Goal: Information Seeking & Learning: Understand process/instructions

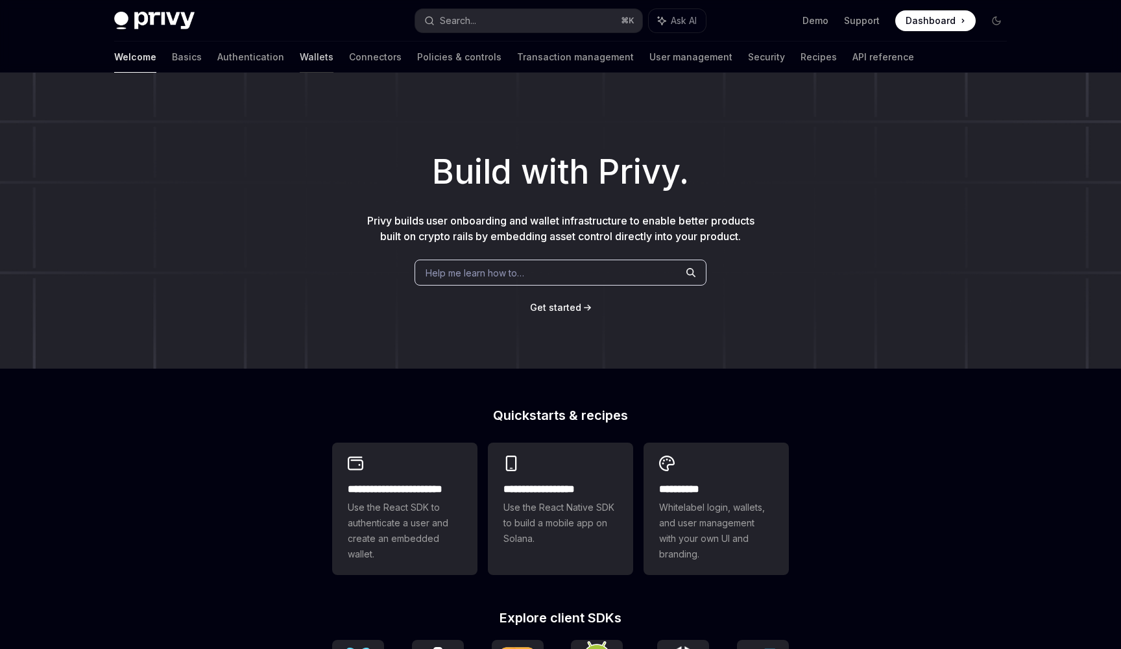
click at [300, 58] on link "Wallets" at bounding box center [317, 57] width 34 height 31
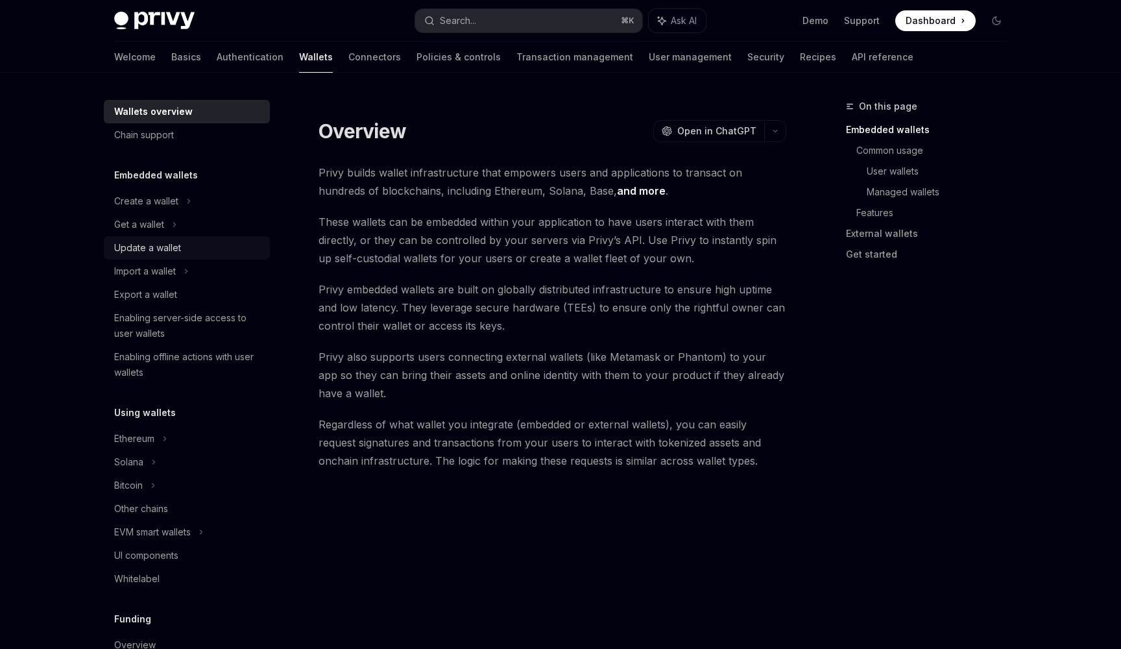
scroll to position [74, 0]
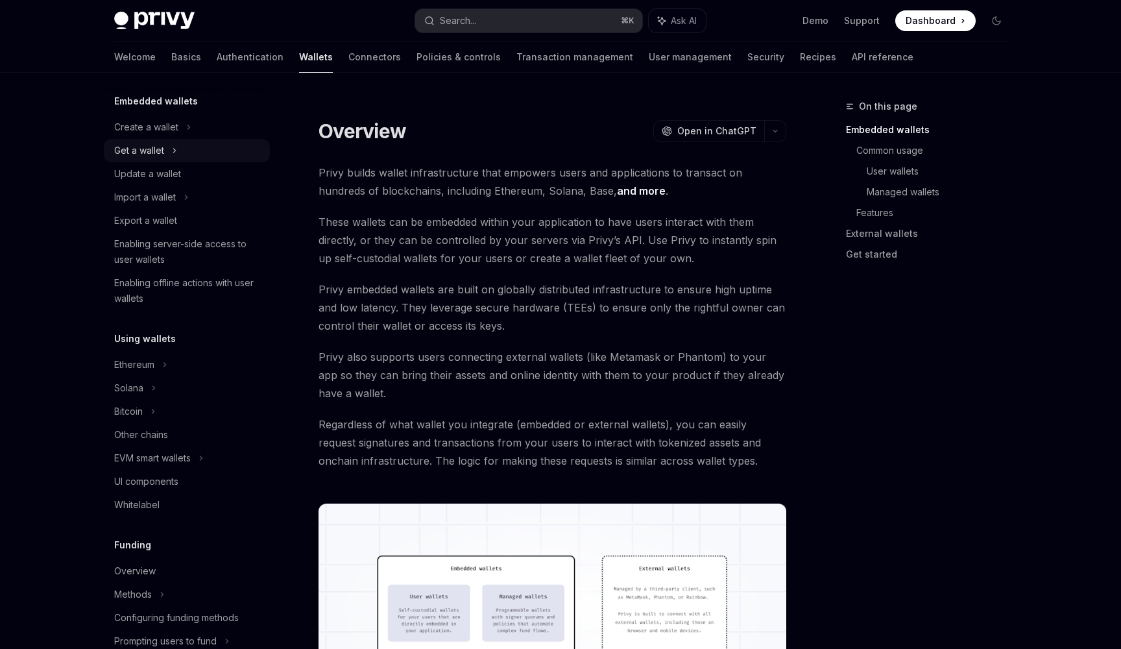
click at [169, 150] on div "Get a wallet" at bounding box center [187, 150] width 166 height 23
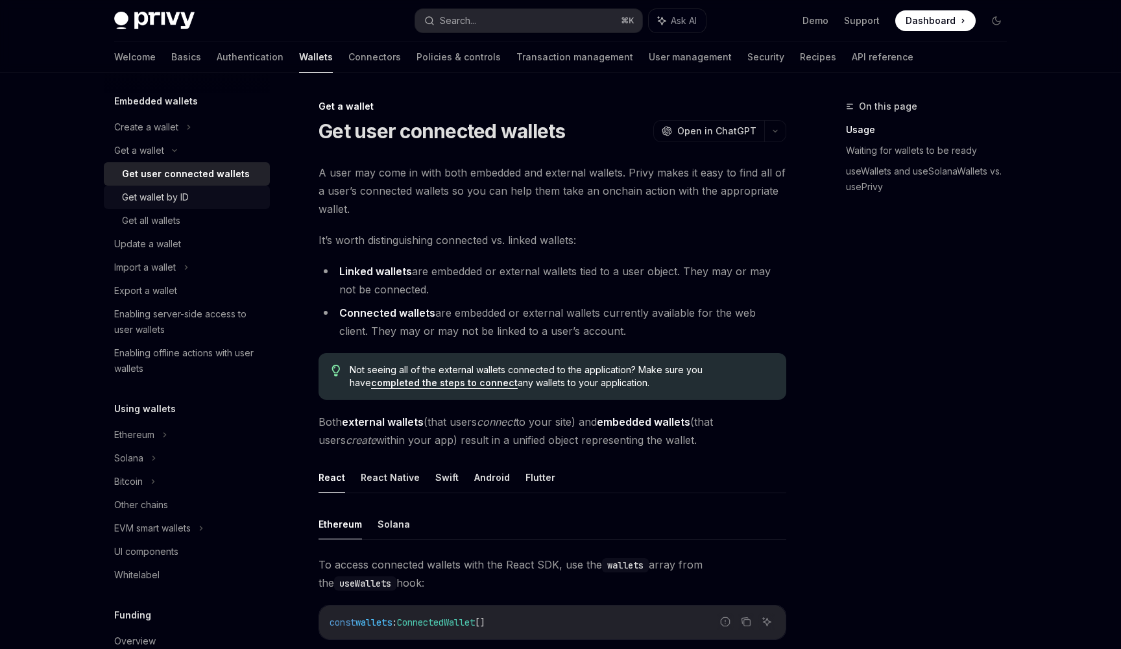
click at [171, 195] on div "Get wallet by ID" at bounding box center [155, 197] width 67 height 16
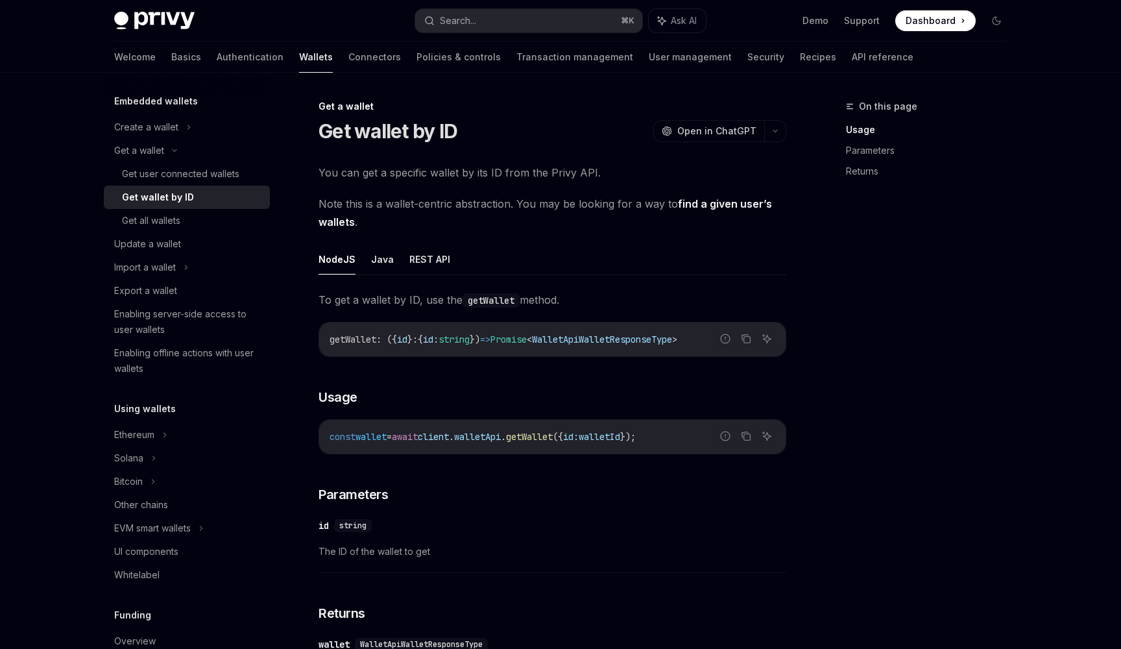
click at [399, 264] on ul "NodeJS Java REST API" at bounding box center [552, 259] width 468 height 31
click at [385, 262] on button "Java" at bounding box center [382, 259] width 23 height 30
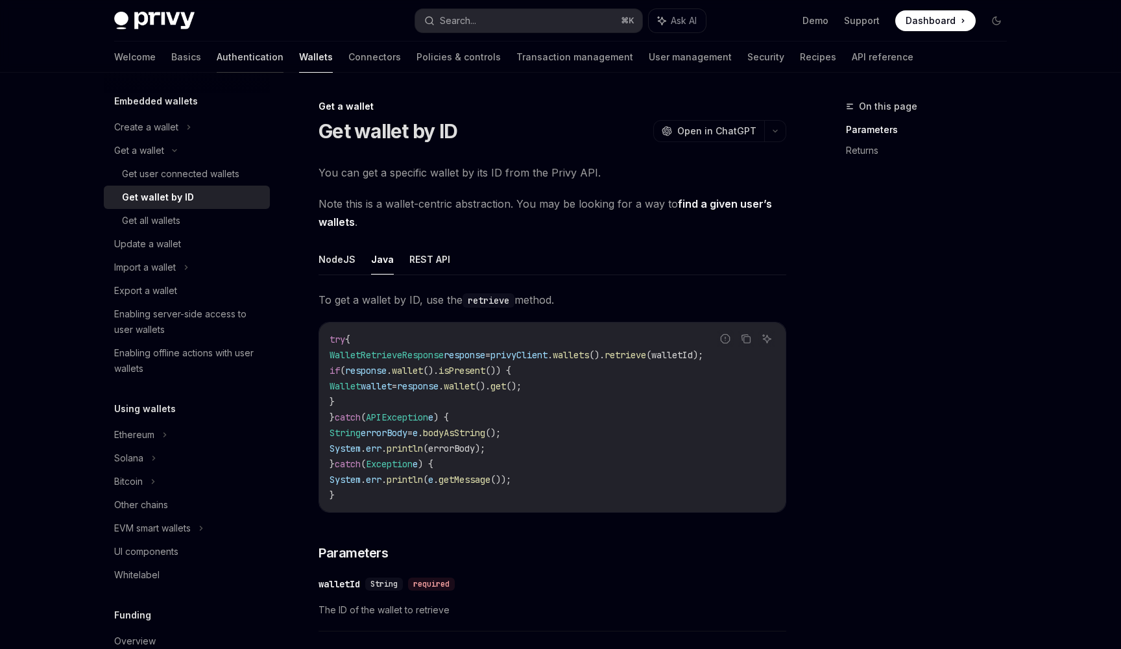
click at [217, 69] on link "Authentication" at bounding box center [250, 57] width 67 height 31
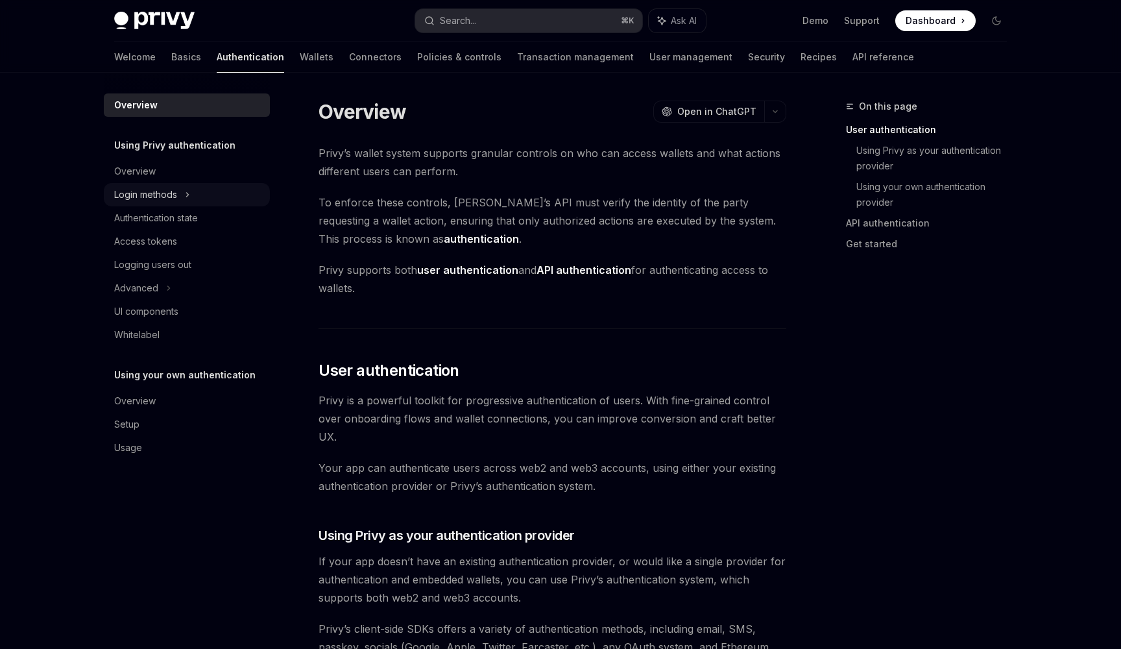
click at [187, 197] on icon at bounding box center [188, 195] width 2 height 4
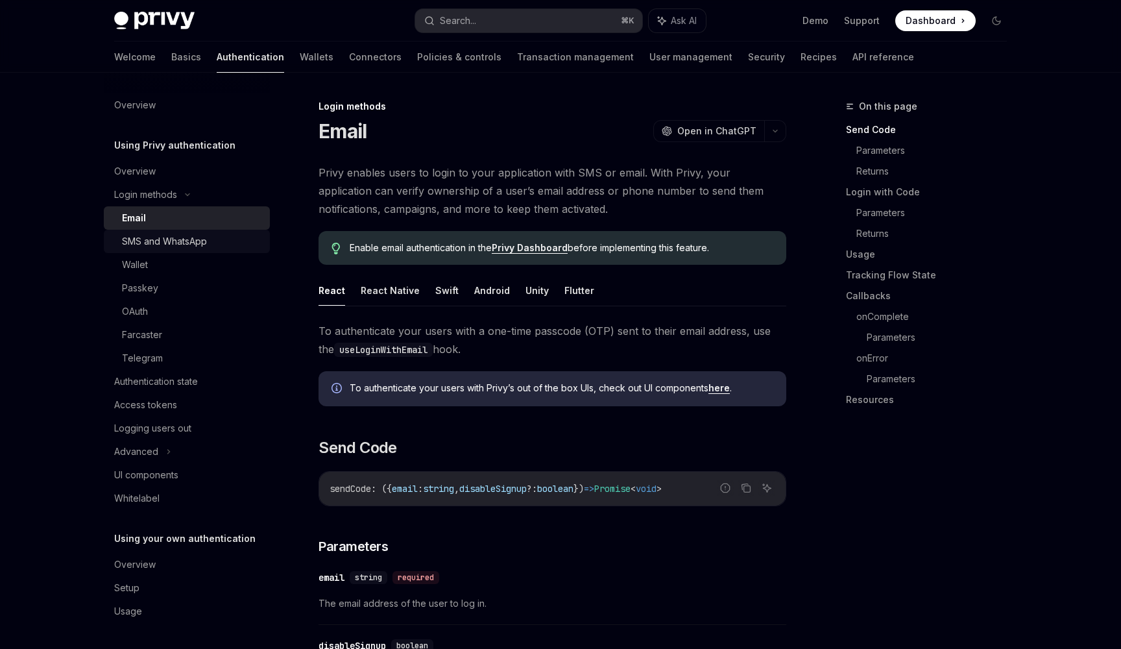
click at [188, 245] on div "SMS and WhatsApp" at bounding box center [164, 241] width 85 height 16
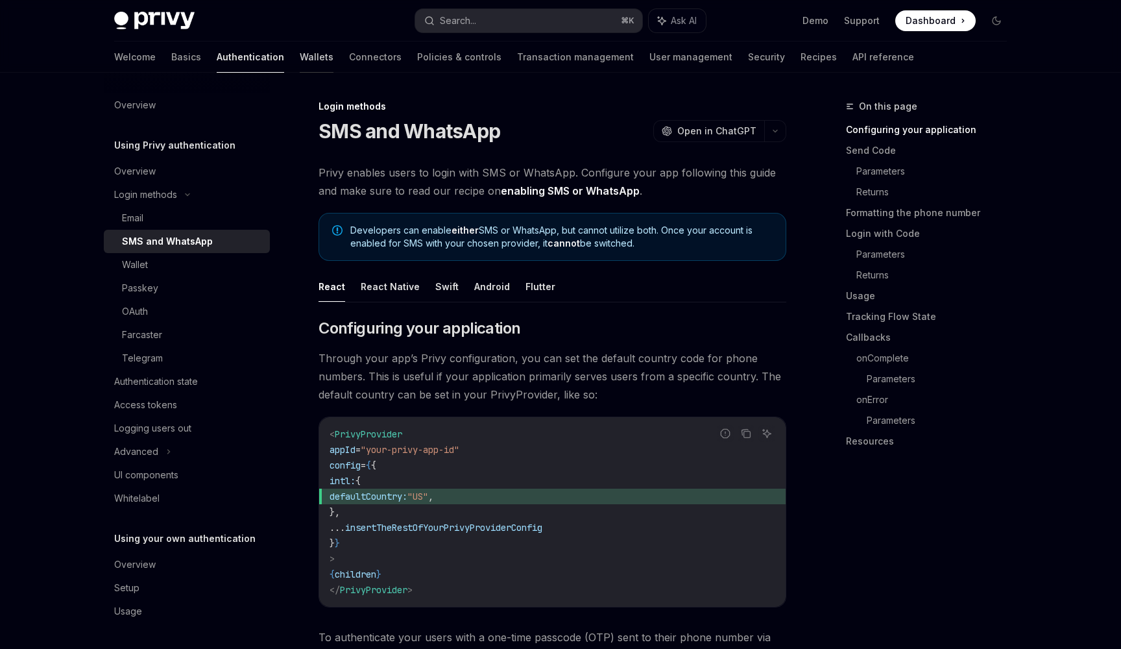
click at [300, 60] on link "Wallets" at bounding box center [317, 57] width 34 height 31
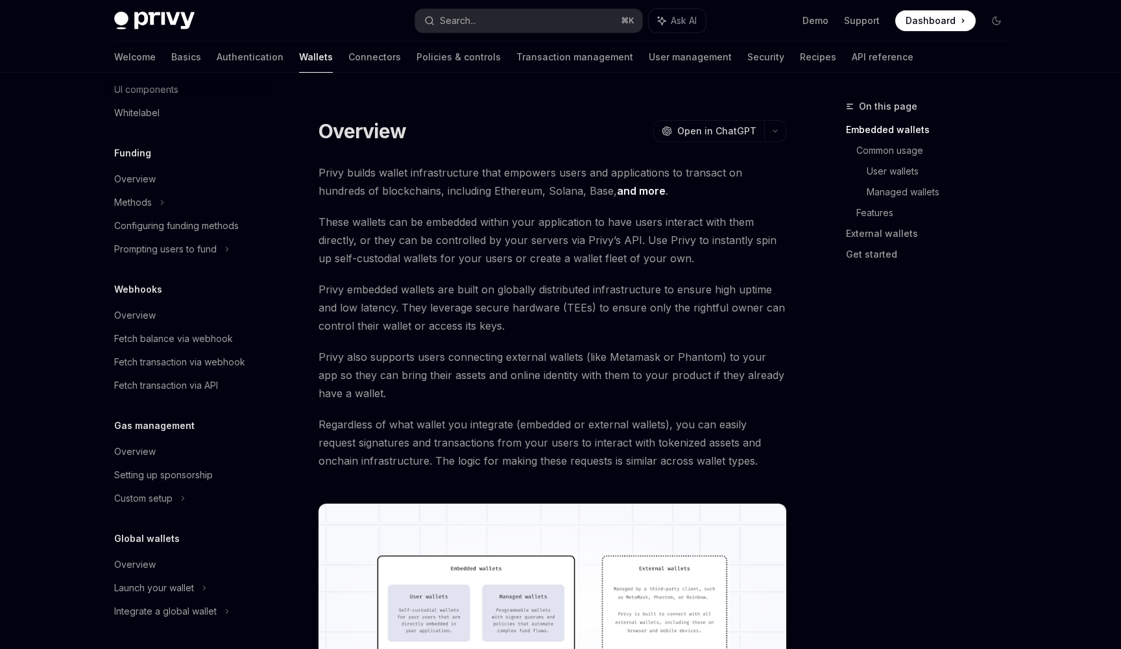
scroll to position [466, 0]
click at [416, 60] on link "Policies & controls" at bounding box center [458, 57] width 84 height 31
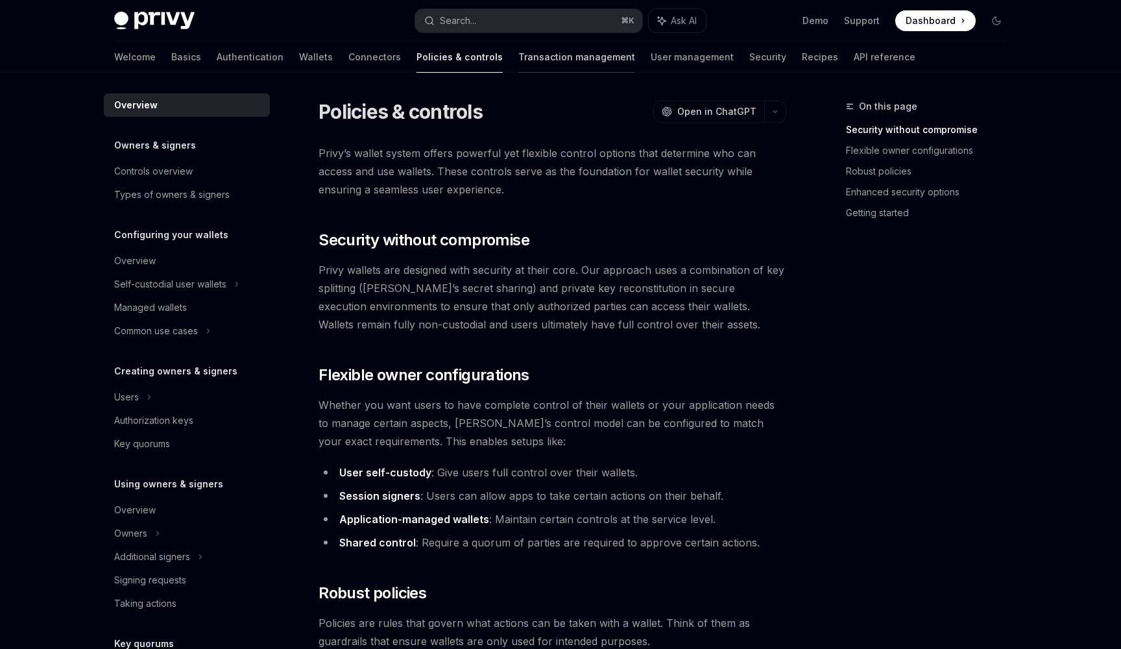
click at [520, 64] on link "Transaction management" at bounding box center [576, 57] width 117 height 31
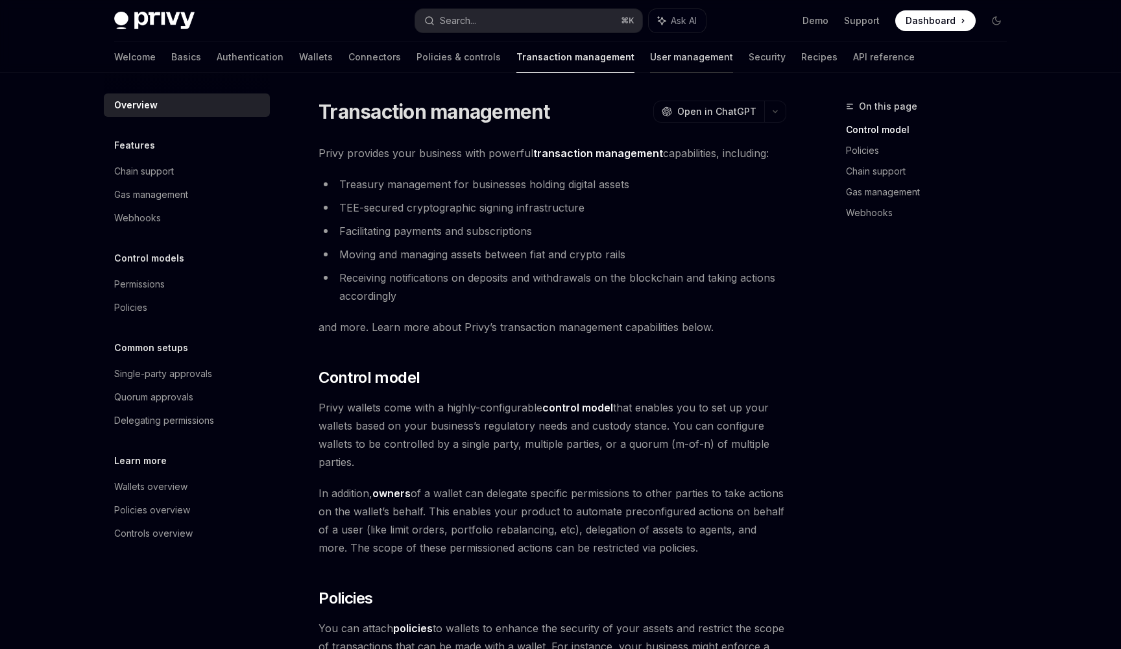
click at [650, 56] on link "User management" at bounding box center [691, 57] width 83 height 31
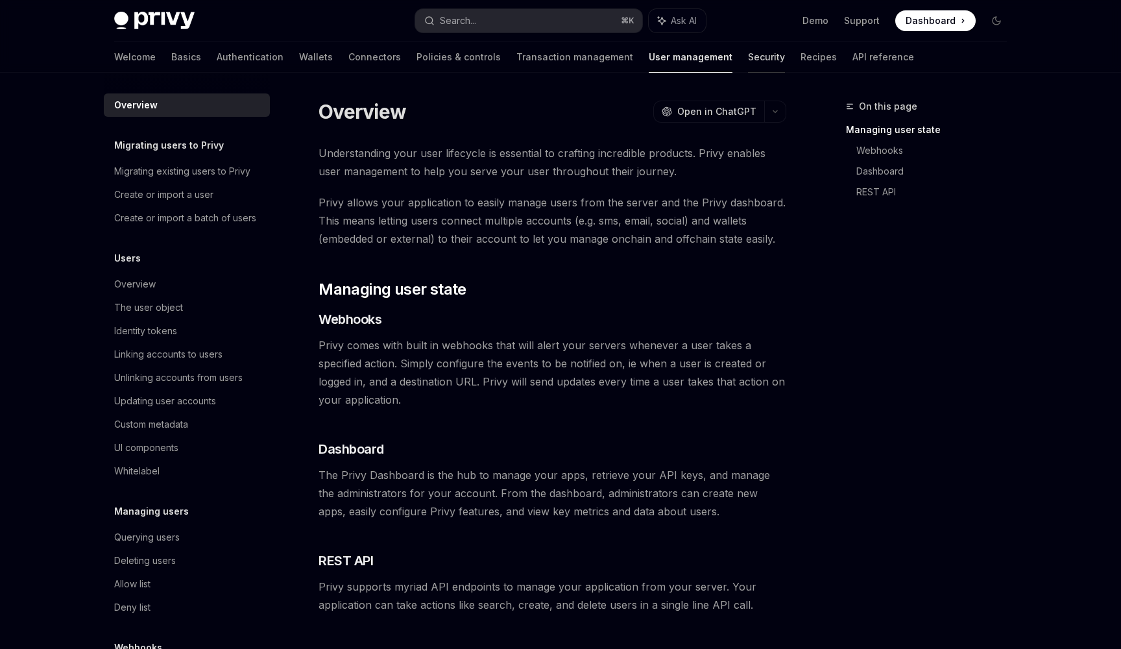
click at [748, 55] on link "Security" at bounding box center [766, 57] width 37 height 31
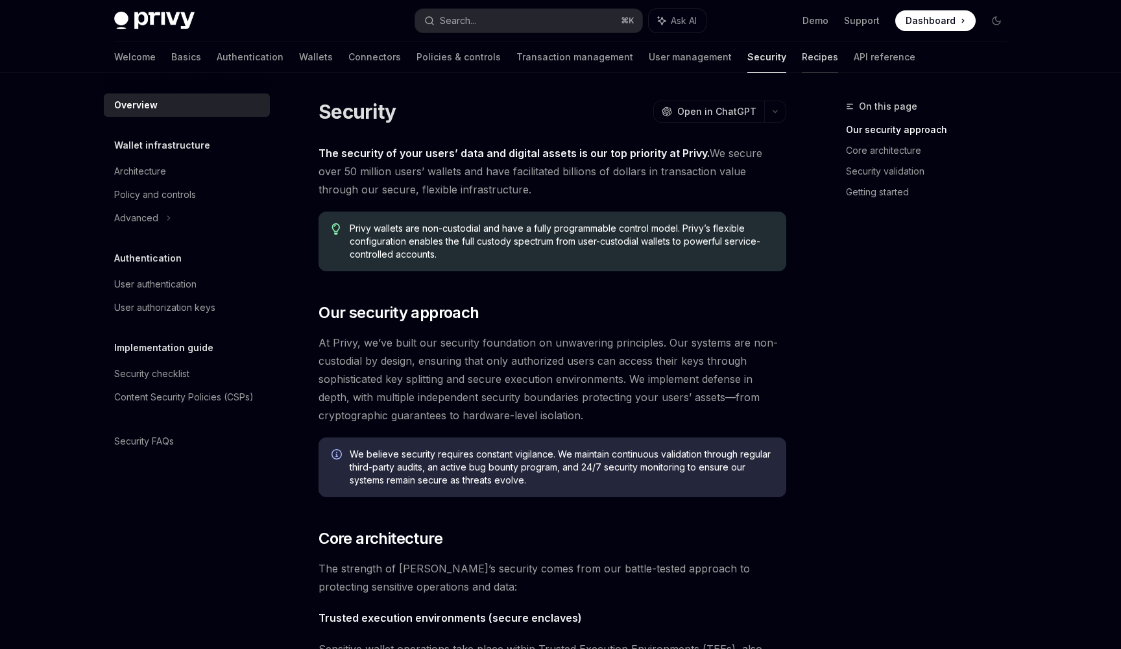
click at [802, 63] on link "Recipes" at bounding box center [820, 57] width 36 height 31
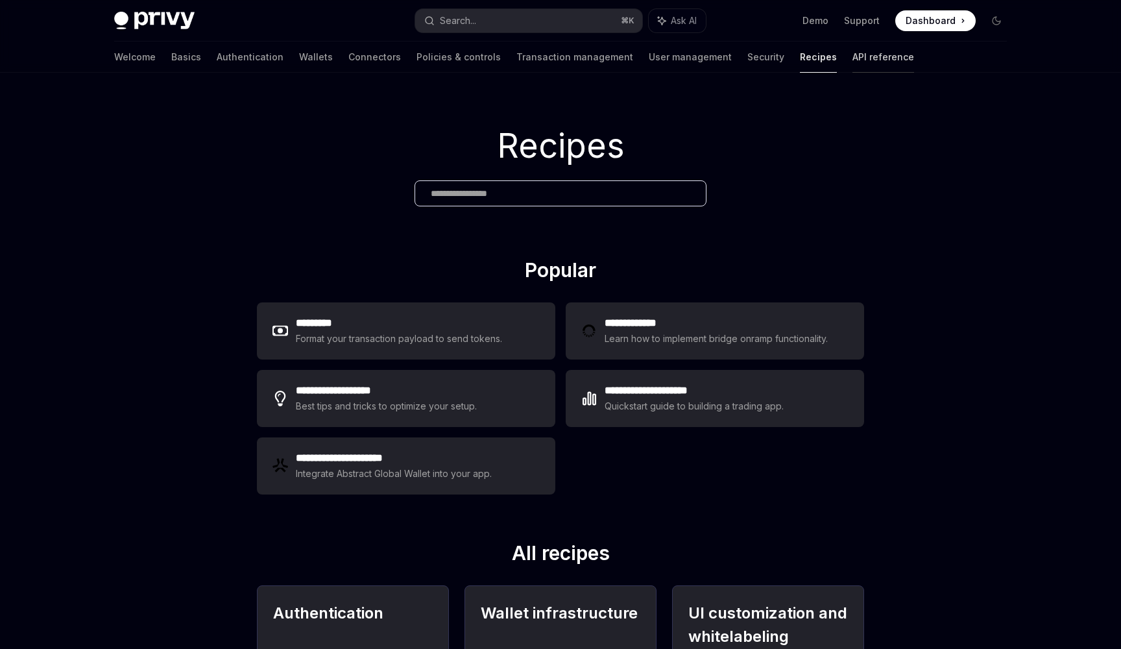
click at [852, 62] on link "API reference" at bounding box center [883, 57] width 62 height 31
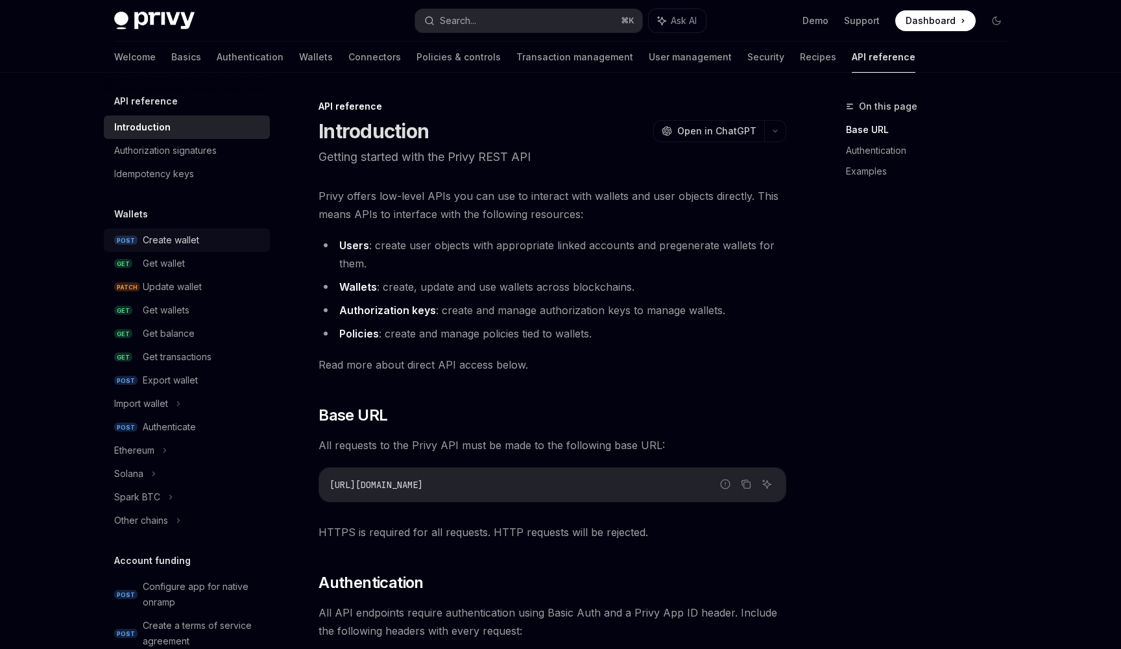
click at [188, 234] on div "Create wallet" at bounding box center [171, 240] width 56 height 16
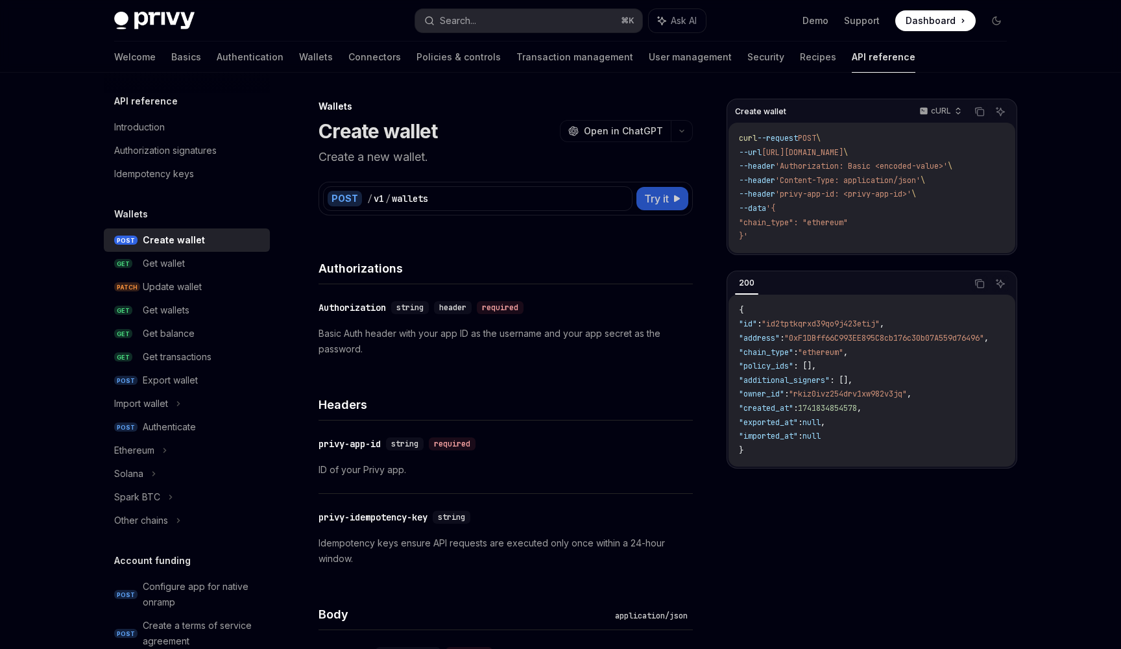
click at [644, 200] on span "Try it" at bounding box center [656, 199] width 25 height 16
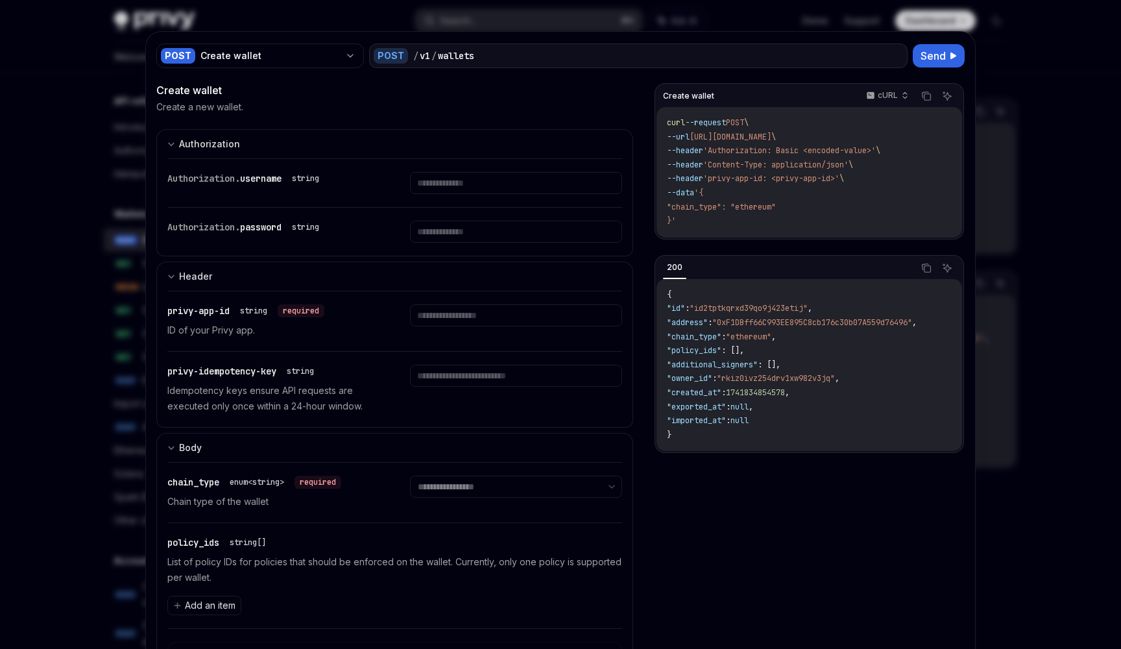
click at [1120, 100] on div at bounding box center [560, 324] width 1121 height 649
type textarea "*"
